Goal: Complete application form

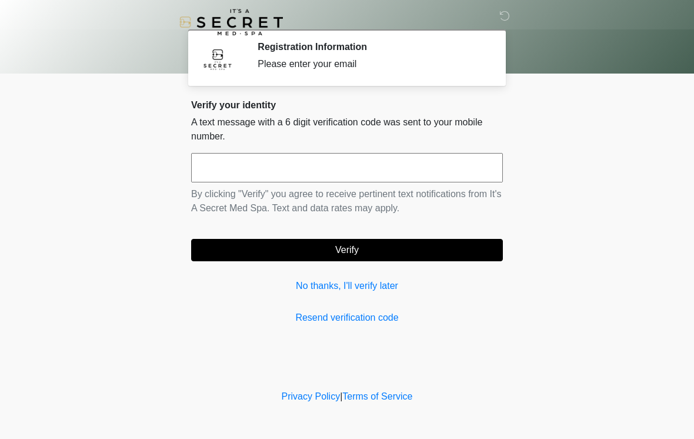
click at [387, 161] on input "text" at bounding box center [347, 167] width 312 height 29
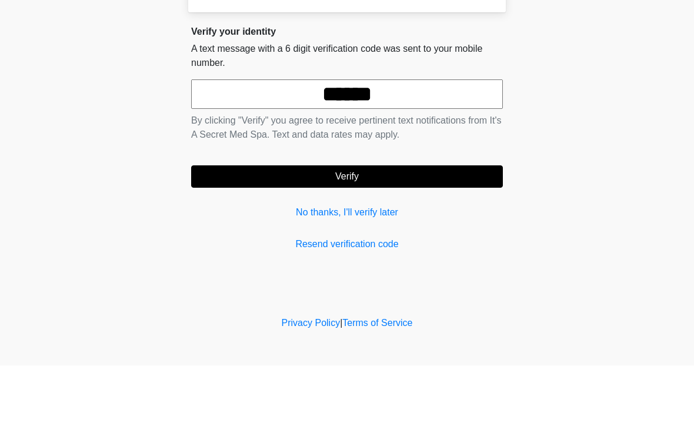
type input "******"
click at [388, 239] on button "Verify" at bounding box center [347, 250] width 312 height 22
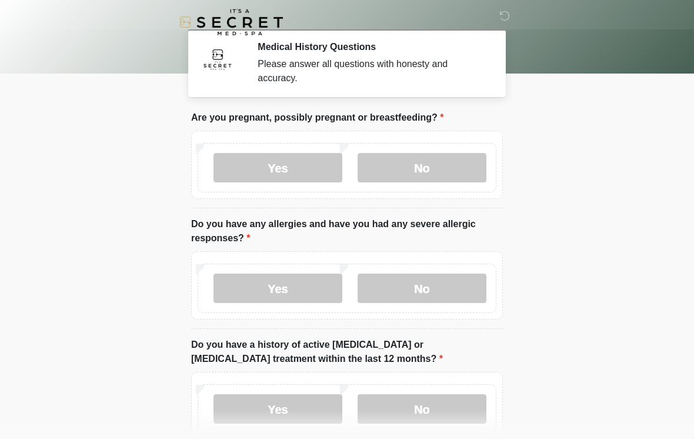
click at [457, 171] on label "No" at bounding box center [422, 167] width 129 height 29
click at [447, 297] on label "No" at bounding box center [422, 288] width 129 height 29
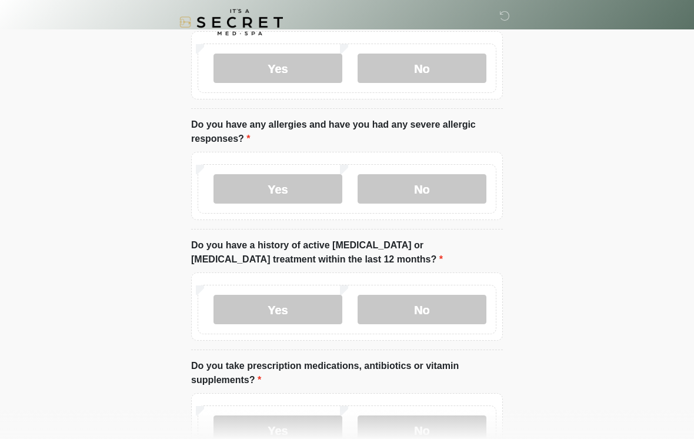
click at [459, 314] on label "No" at bounding box center [422, 309] width 129 height 29
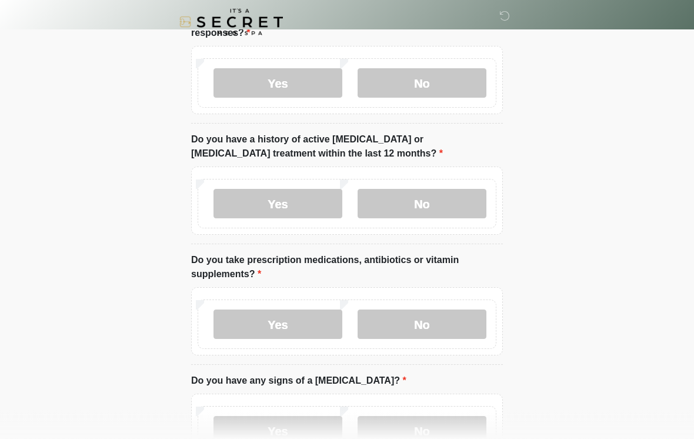
scroll to position [211, 0]
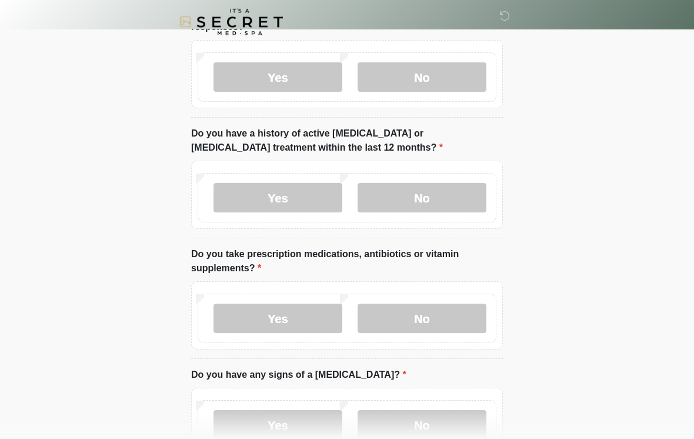
click at [294, 320] on label "Yes" at bounding box center [278, 318] width 129 height 29
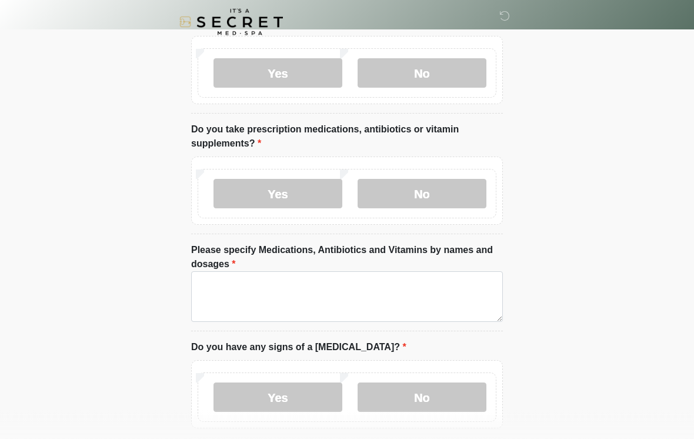
scroll to position [336, 0]
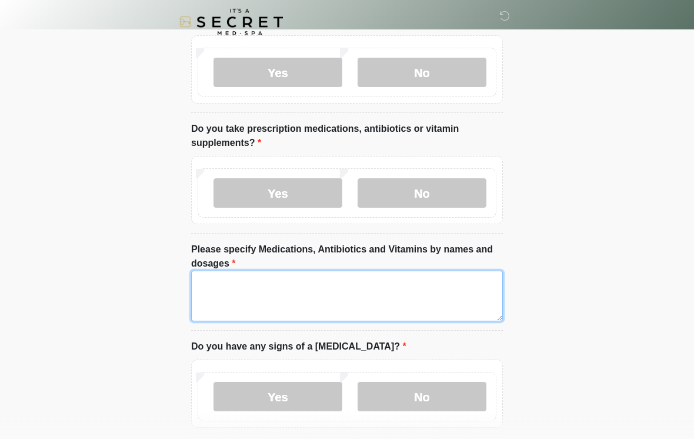
click at [315, 284] on textarea "Please specify Medications, Antibiotics and Vitamins by names and dosages" at bounding box center [347, 296] width 312 height 51
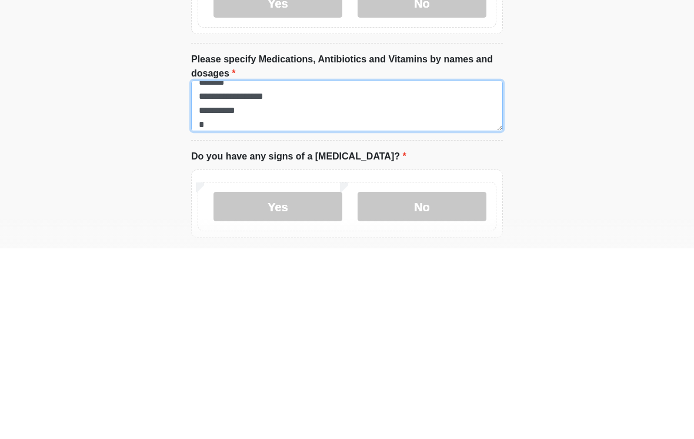
scroll to position [24, 0]
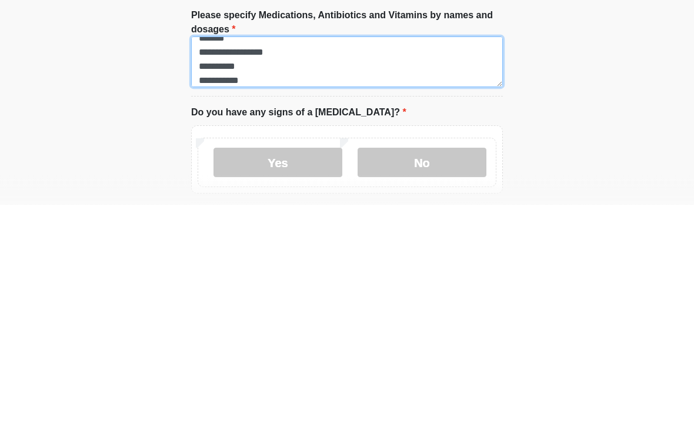
type textarea "**********"
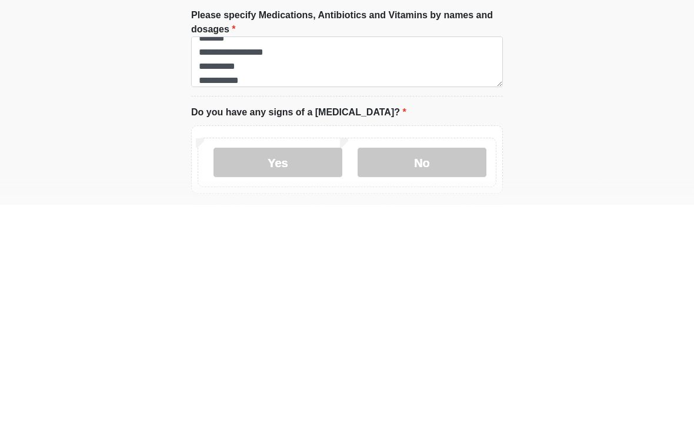
click at [458, 383] on label "No" at bounding box center [422, 397] width 129 height 29
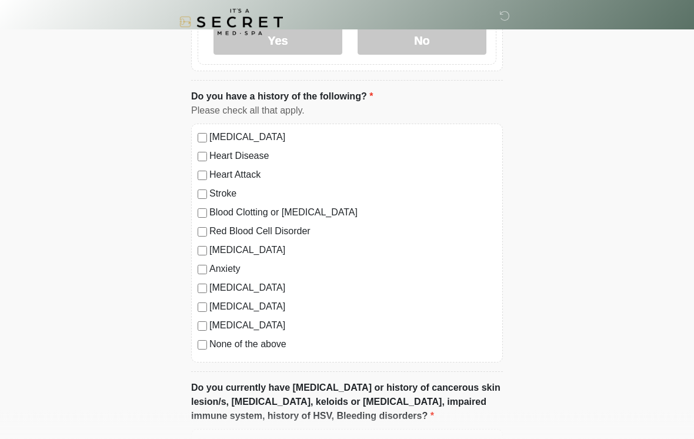
scroll to position [693, 0]
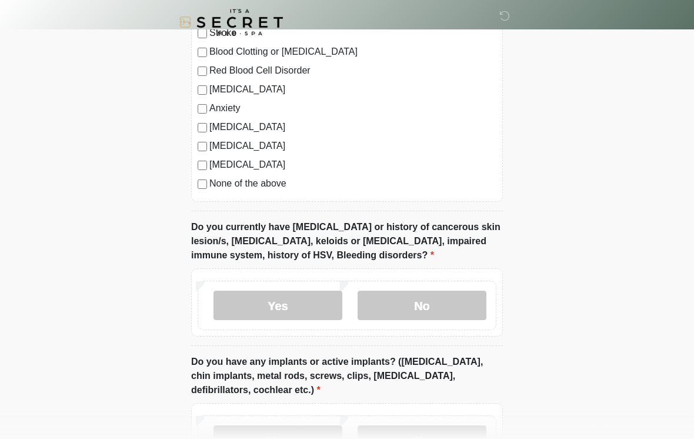
click at [466, 306] on label "No" at bounding box center [422, 305] width 129 height 29
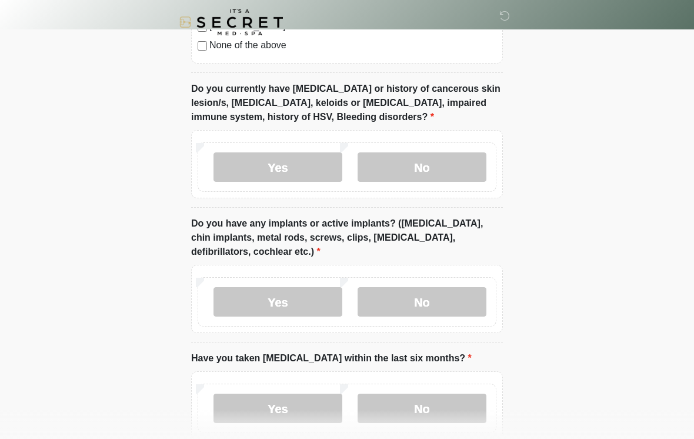
click at [454, 303] on label "No" at bounding box center [422, 301] width 129 height 29
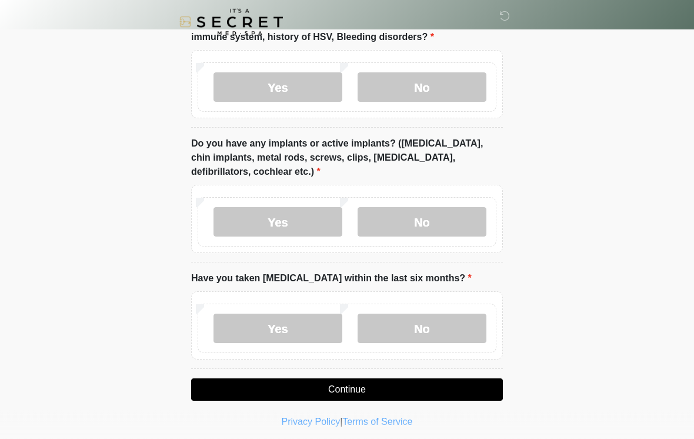
scroll to position [1072, 0]
click at [466, 330] on label "No" at bounding box center [422, 328] width 129 height 29
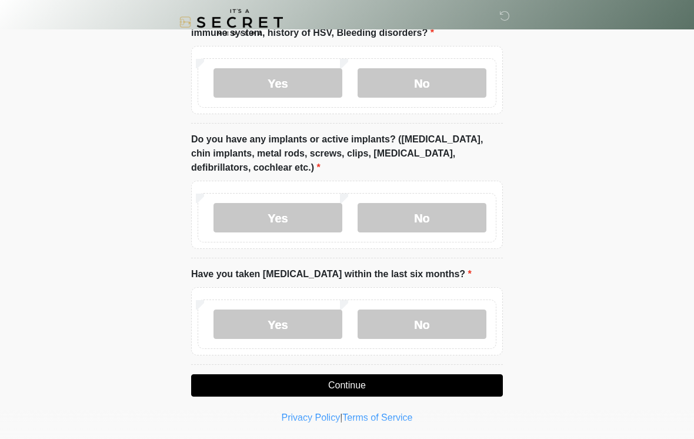
click at [458, 378] on button "Continue" at bounding box center [347, 385] width 312 height 22
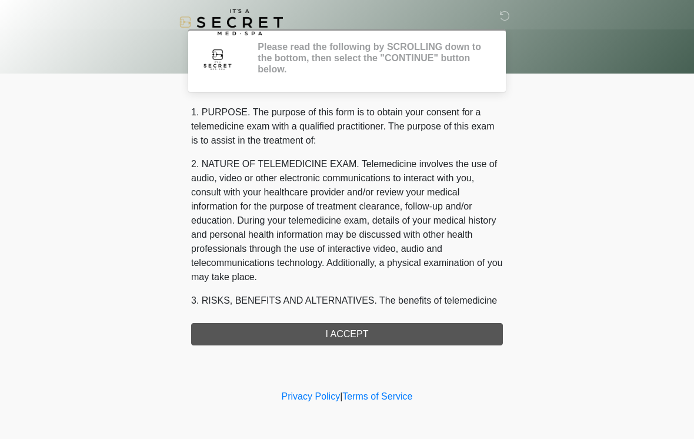
scroll to position [0, 0]
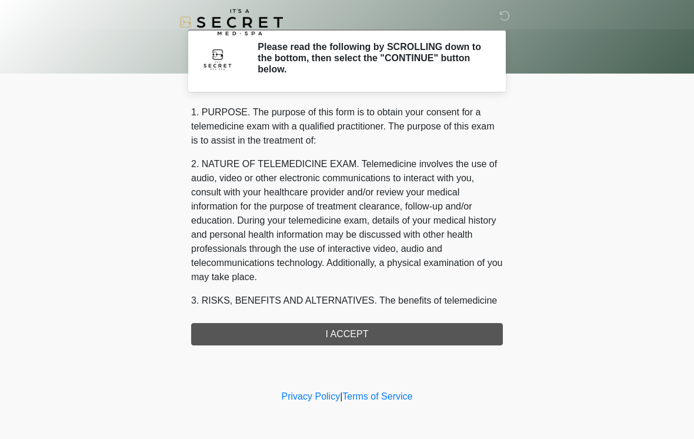
click at [449, 338] on div "1. PURPOSE. The purpose of this form is to obtain your consent for a telemedici…" at bounding box center [347, 225] width 312 height 240
click at [373, 340] on div "1. PURPOSE. The purpose of this form is to obtain your consent for a telemedici…" at bounding box center [347, 225] width 312 height 240
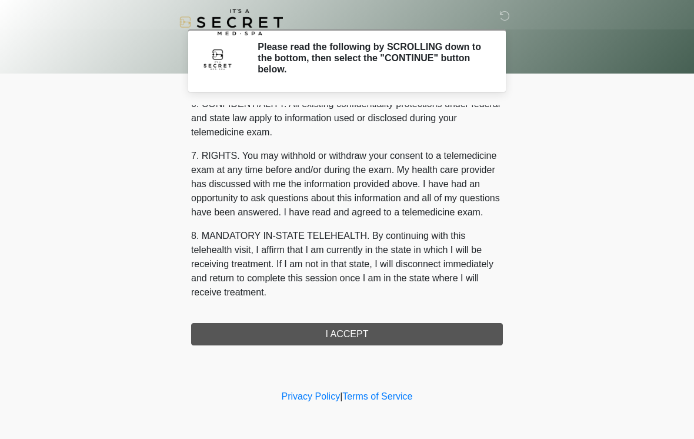
click at [356, 339] on div "1. PURPOSE. The purpose of this form is to obtain your consent for a telemedici…" at bounding box center [347, 225] width 312 height 240
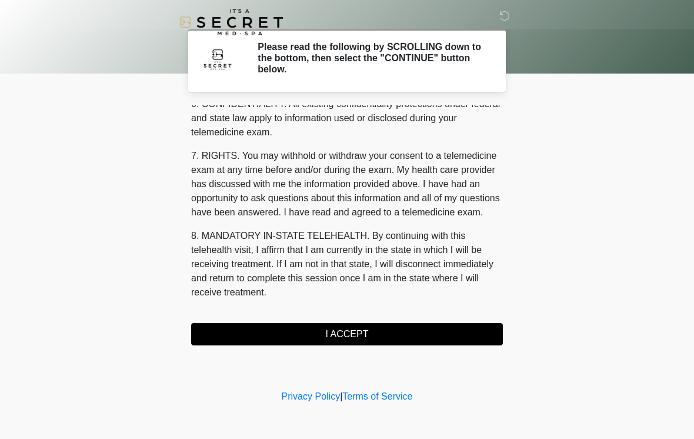
click at [350, 334] on button "I ACCEPT" at bounding box center [347, 334] width 312 height 22
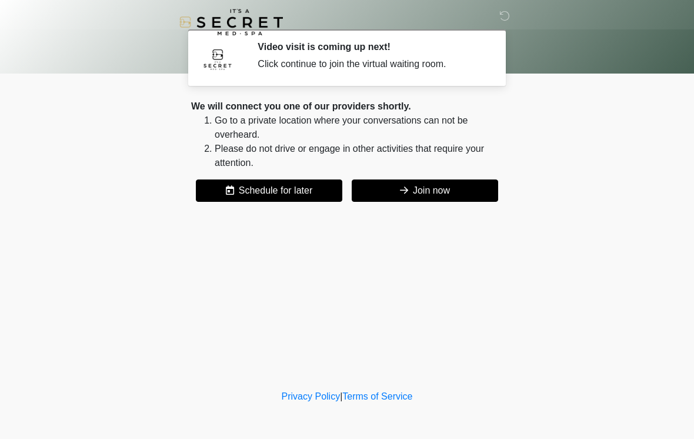
click at [431, 190] on button "Join now" at bounding box center [425, 191] width 147 height 22
